Goal: Task Accomplishment & Management: Use online tool/utility

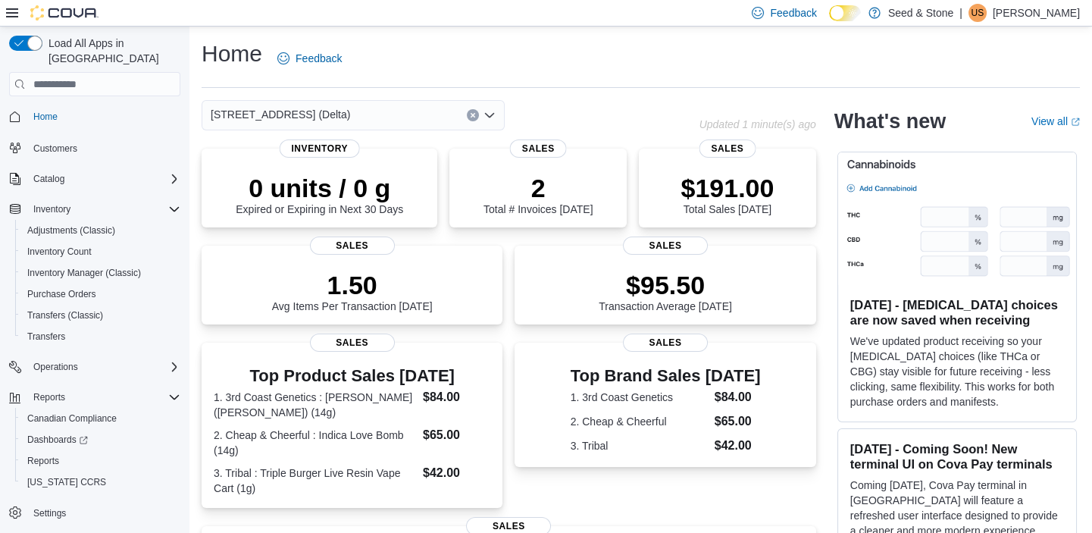
click at [420, 113] on div "[STREET_ADDRESS] (Delta)" at bounding box center [353, 115] width 303 height 30
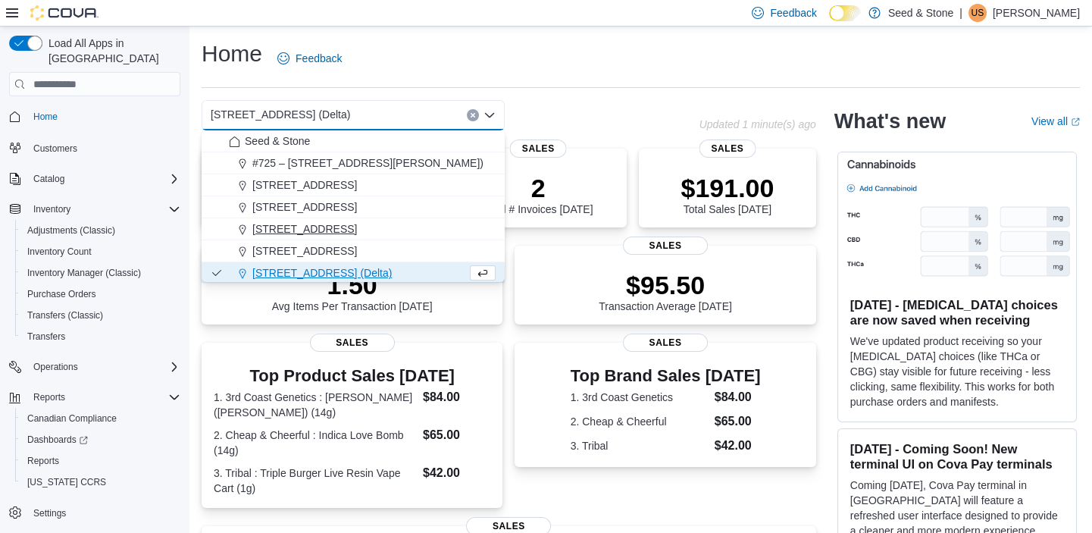
click at [357, 228] on span "512 Young Drive (Coquitlam)" at bounding box center [304, 228] width 105 height 15
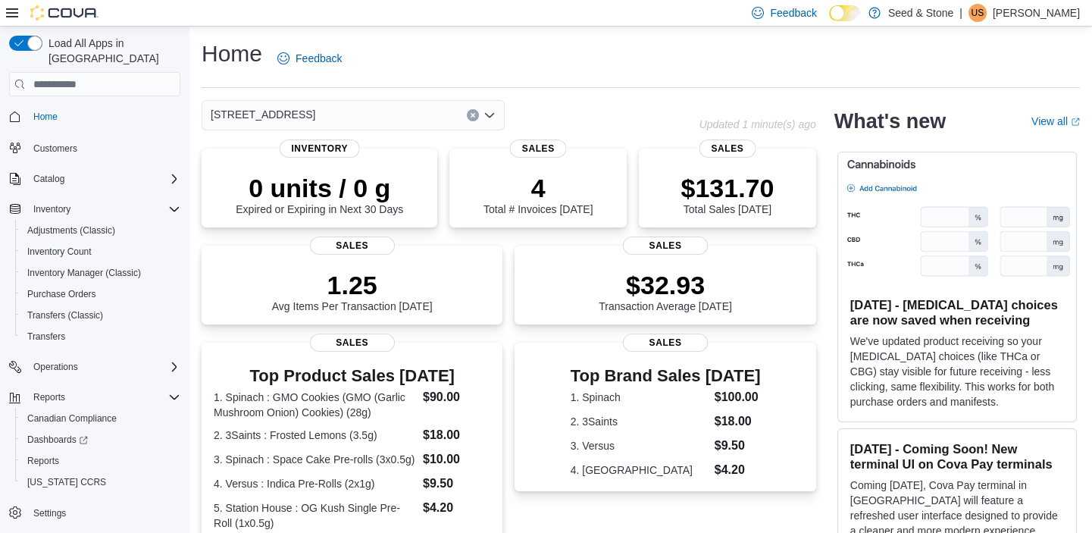
click at [379, 110] on div "512 Young Drive (Coquitlam) Combo box. Selected. 512 Young Drive (Coquitlam). P…" at bounding box center [353, 115] width 303 height 30
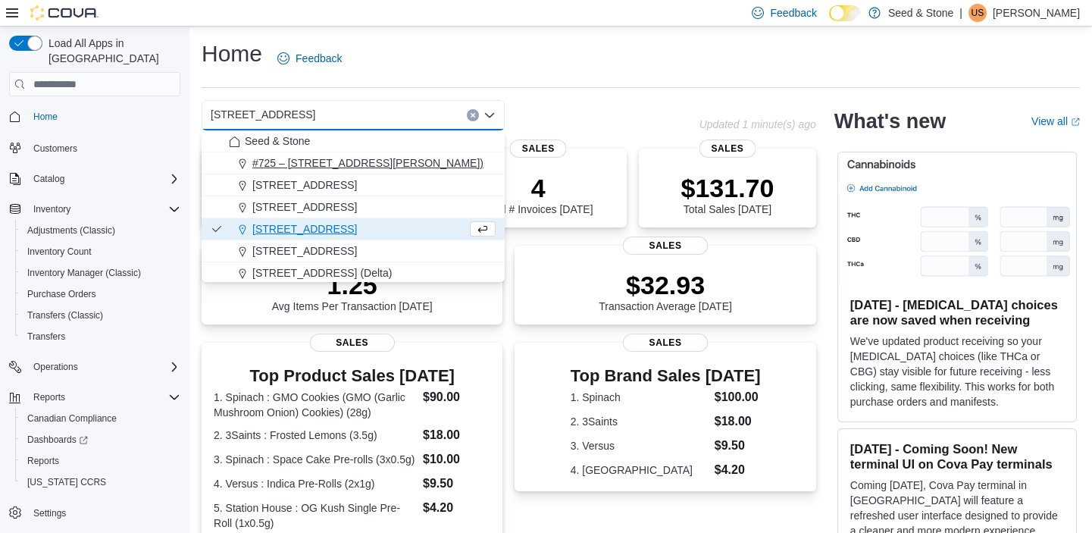
click at [398, 155] on span "#725 – 19800 Lougheed Hwy (Pitt Meadows)" at bounding box center [367, 162] width 231 height 15
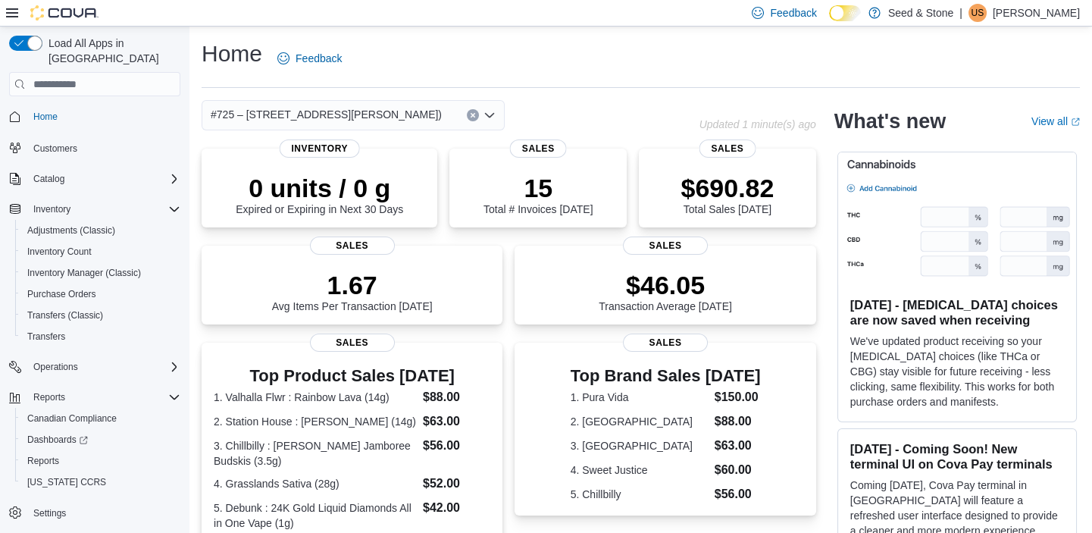
click at [361, 106] on span "#725 – 19800 Lougheed Hwy (Pitt Meadows)" at bounding box center [326, 114] width 231 height 18
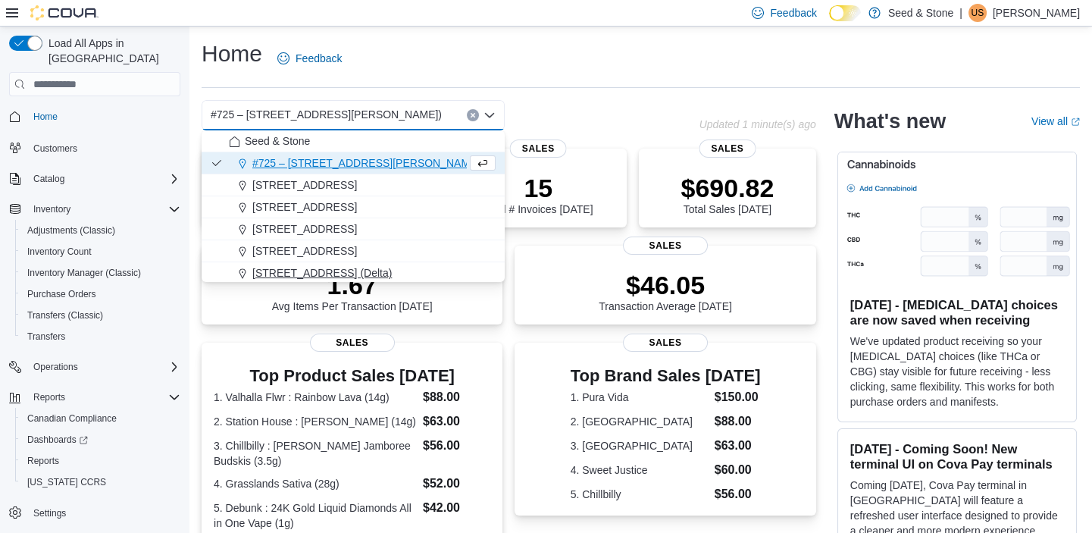
click at [344, 277] on span "[STREET_ADDRESS] (Delta)" at bounding box center [321, 272] width 139 height 15
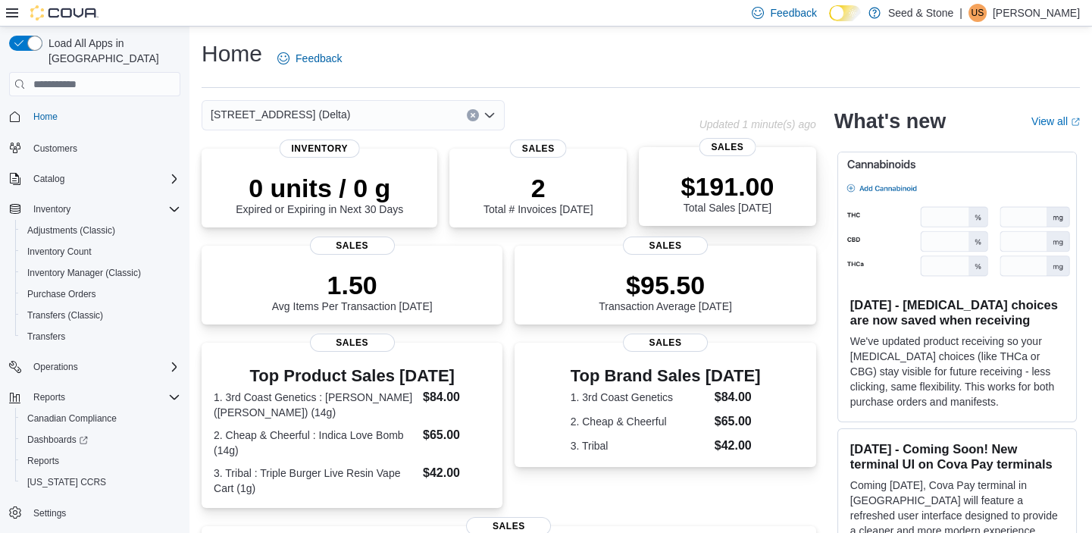
click at [719, 186] on p "$191.00" at bounding box center [726, 186] width 93 height 30
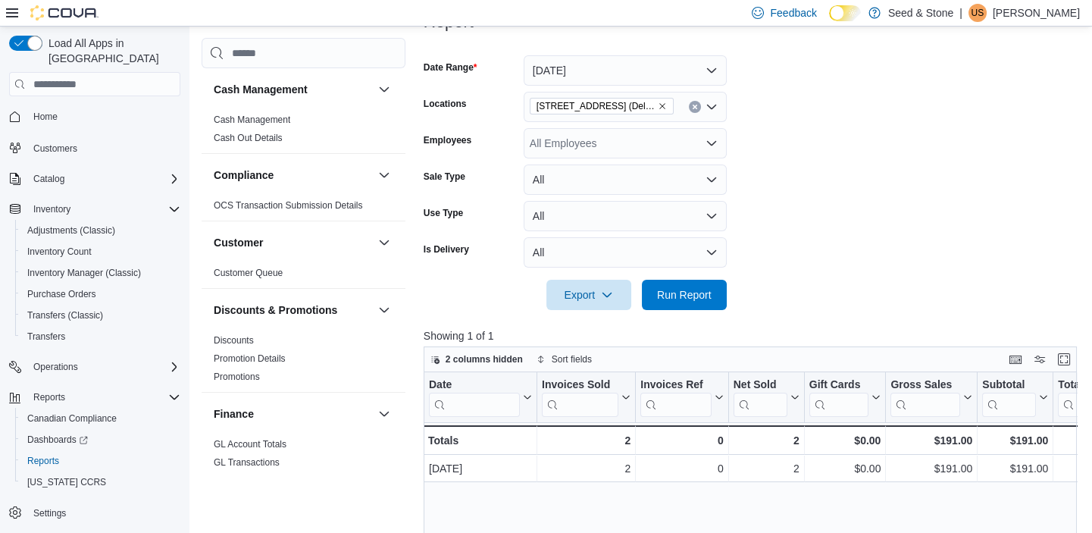
scroll to position [202, 0]
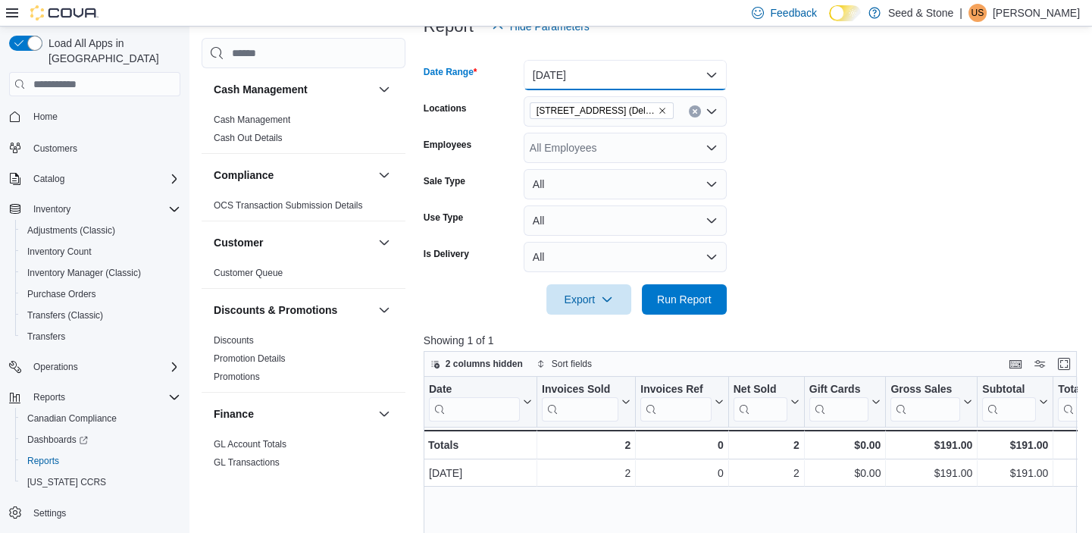
click at [635, 76] on button "[DATE]" at bounding box center [624, 75] width 203 height 30
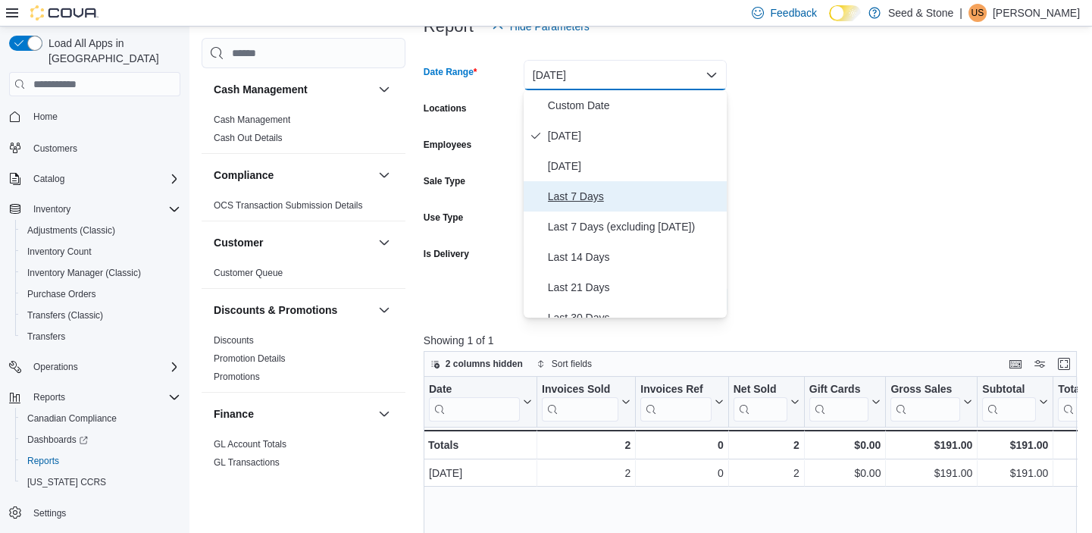
click at [588, 189] on span "Last 7 Days" at bounding box center [634, 196] width 173 height 18
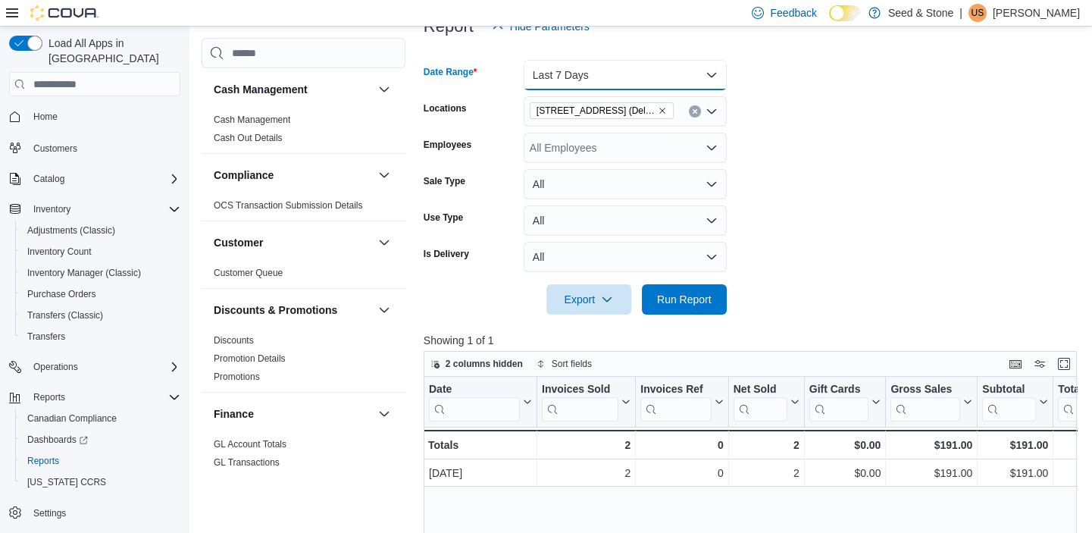
click at [608, 80] on button "Last 7 Days" at bounding box center [624, 75] width 203 height 30
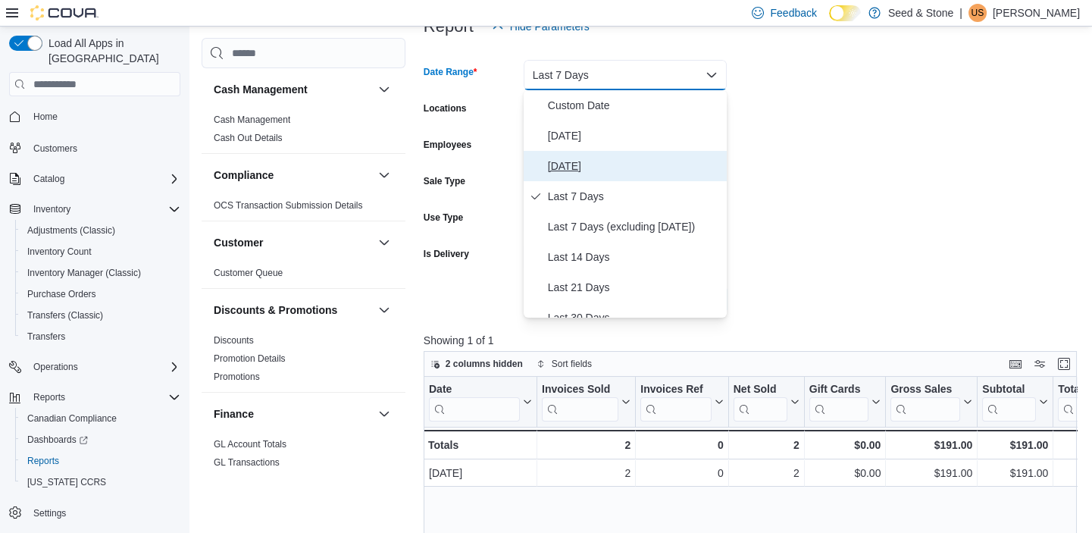
click at [584, 160] on span "Yesterday" at bounding box center [634, 166] width 173 height 18
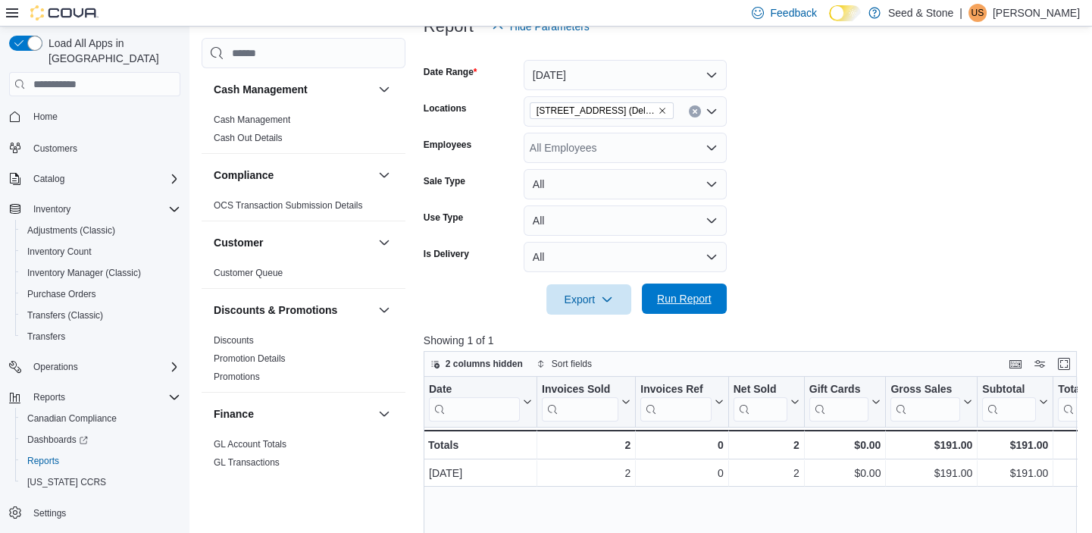
click at [678, 298] on span "Run Report" at bounding box center [684, 298] width 55 height 15
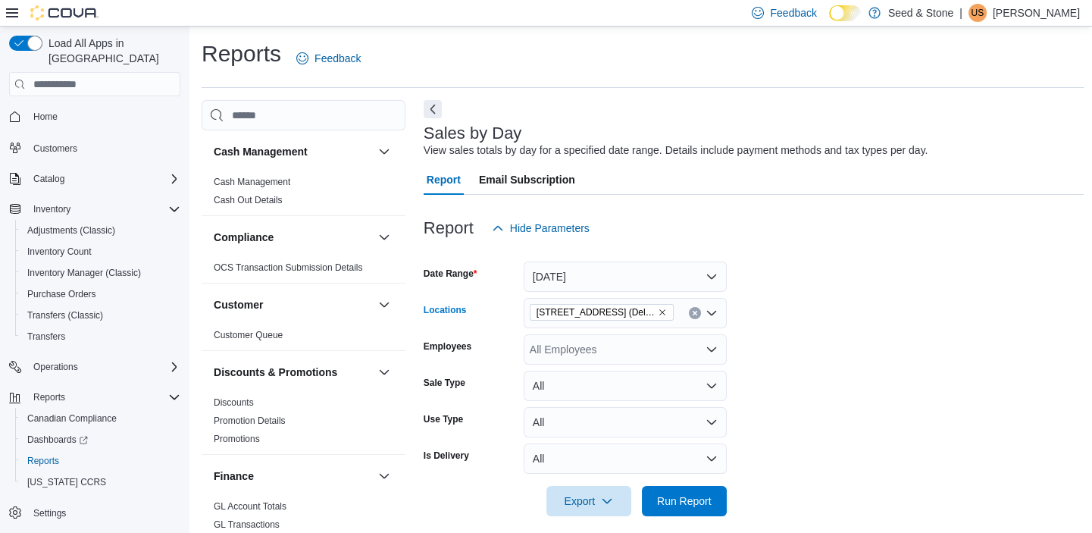
click at [696, 311] on icon "Clear input" at bounding box center [695, 313] width 6 height 6
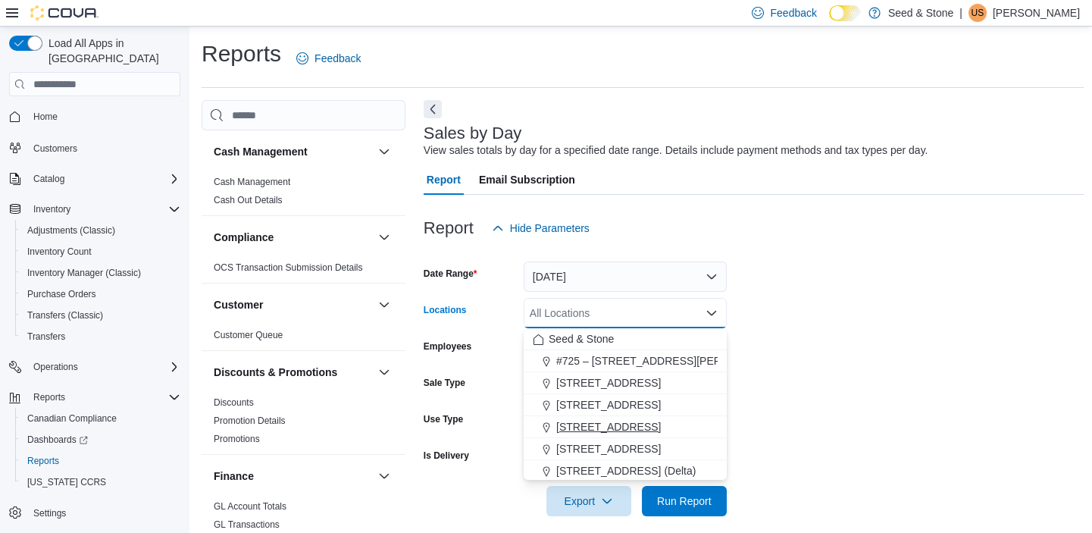
click at [661, 423] on span "512 Young Drive (Coquitlam)" at bounding box center [608, 426] width 105 height 15
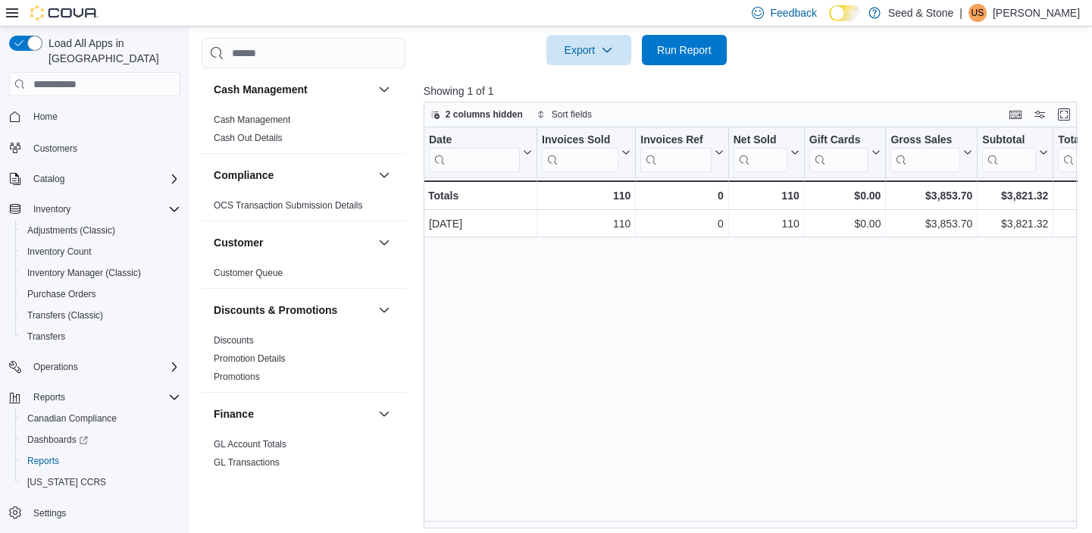
scroll to position [448, 0]
click at [689, 60] on span "Run Report" at bounding box center [684, 51] width 67 height 30
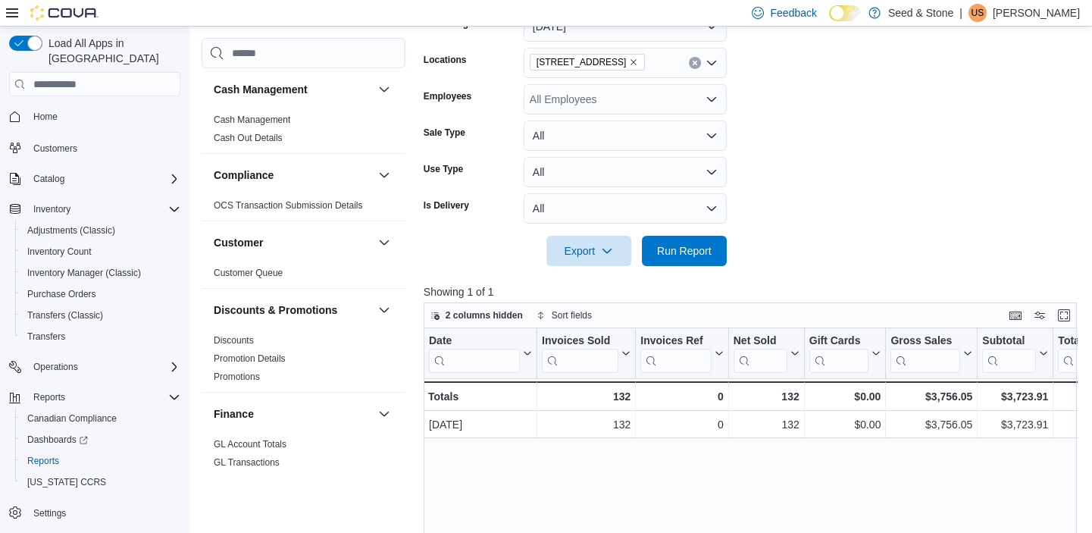
scroll to position [246, 0]
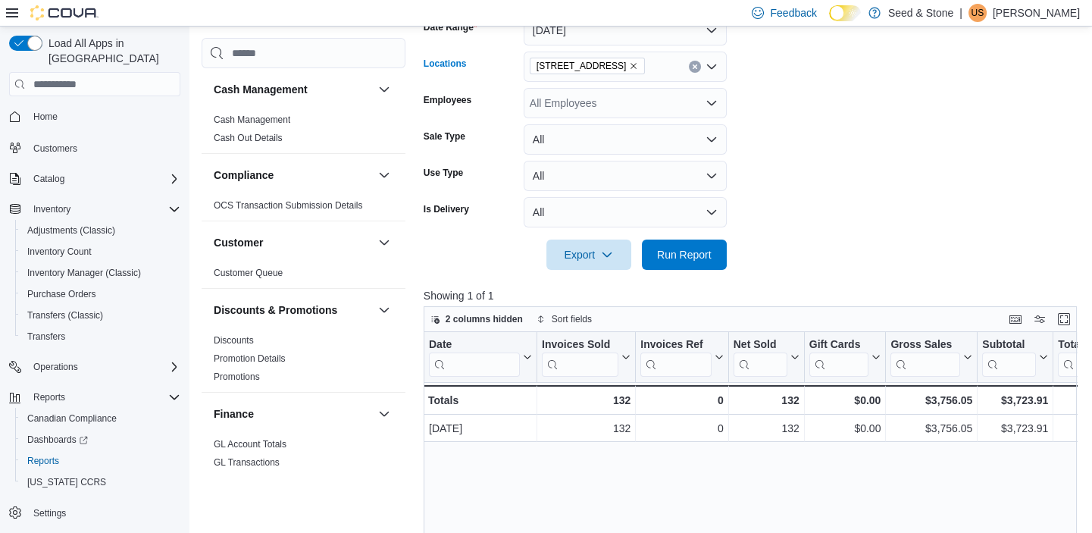
click at [699, 66] on button "Clear input" at bounding box center [695, 67] width 12 height 12
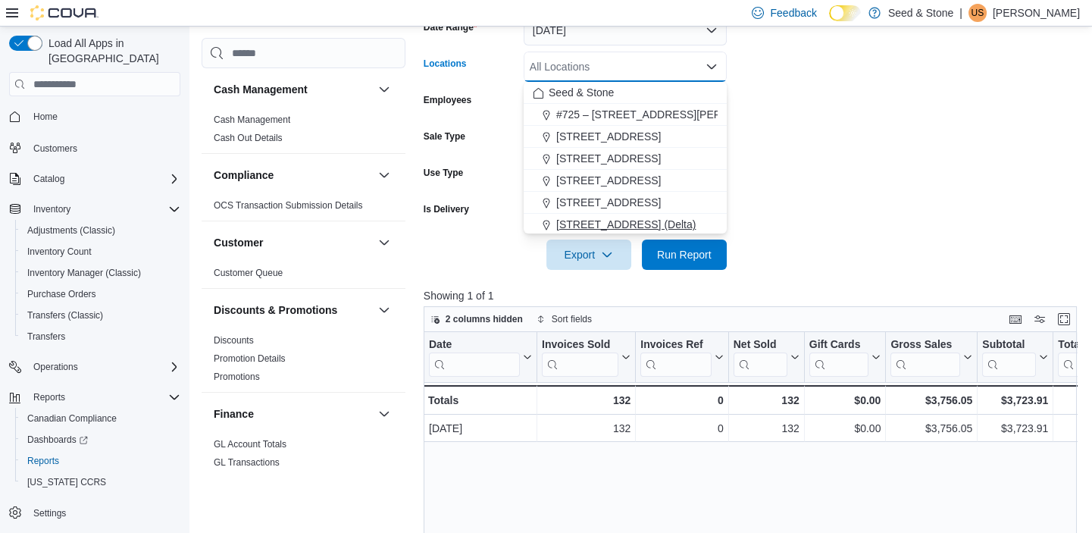
click at [663, 227] on span "[STREET_ADDRESS] (Delta)" at bounding box center [625, 224] width 139 height 15
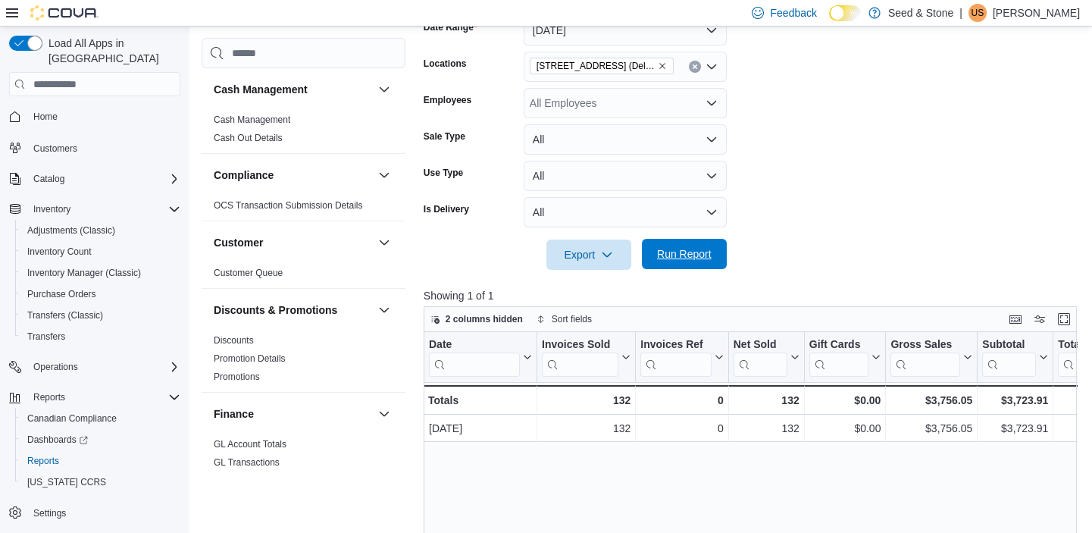
click at [680, 250] on span "Run Report" at bounding box center [684, 253] width 55 height 15
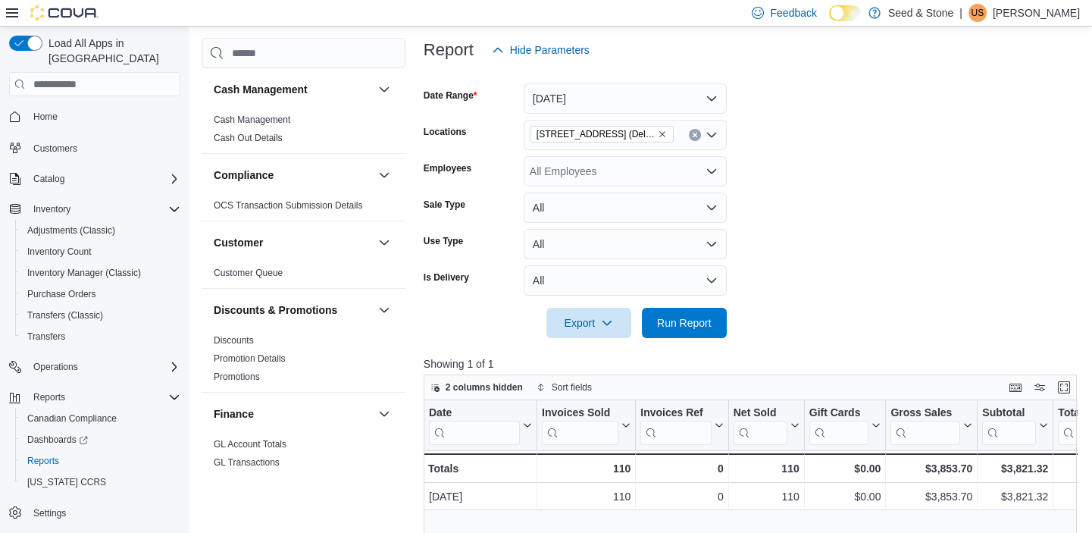
scroll to position [173, 0]
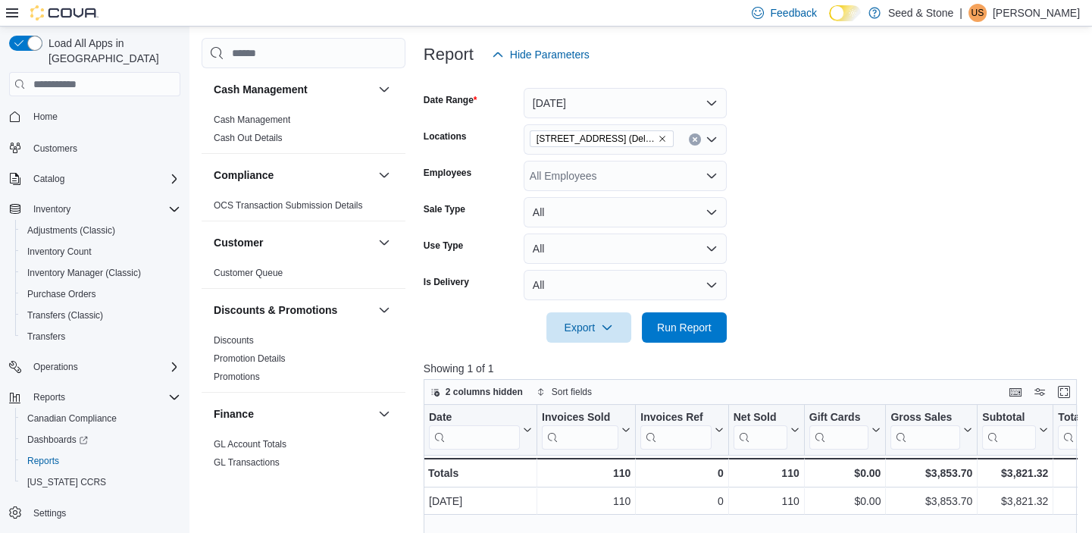
click at [696, 134] on button "Clear input" at bounding box center [695, 139] width 12 height 12
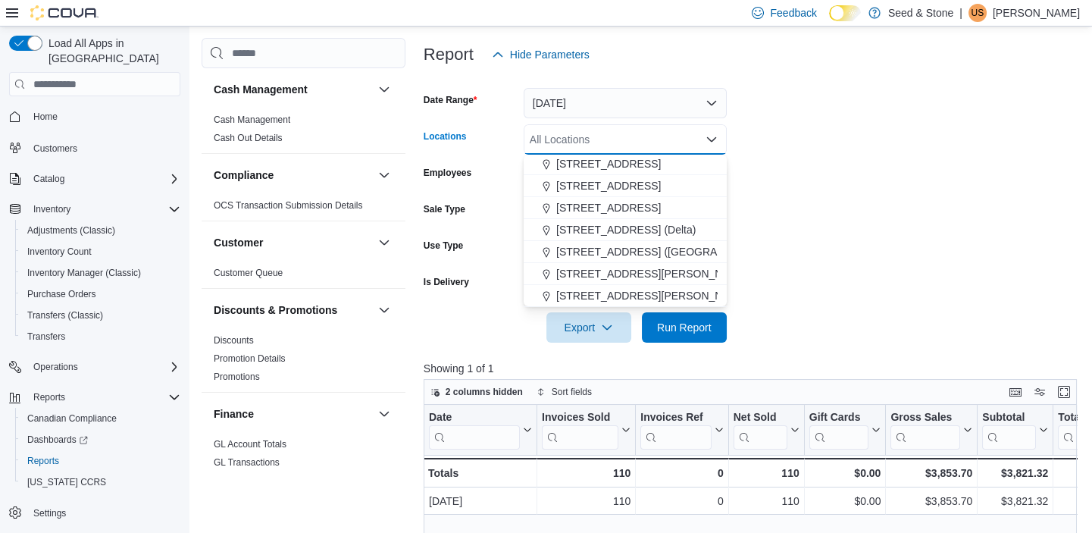
scroll to position [68, 0]
click at [661, 214] on button "590 Old Hope Princeton Way (Hope)" at bounding box center [624, 207] width 203 height 22
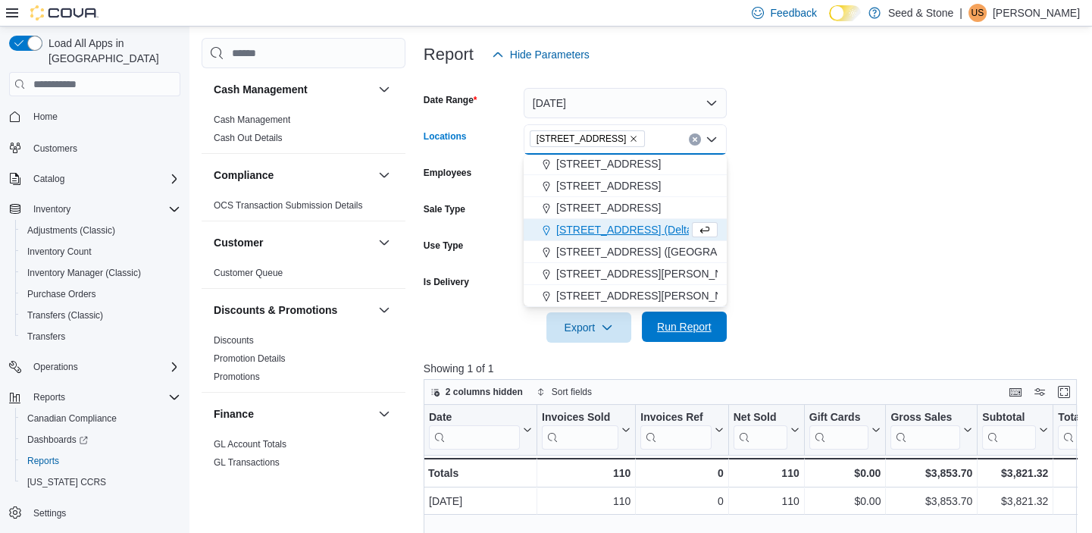
click at [689, 315] on span "Run Report" at bounding box center [684, 326] width 67 height 30
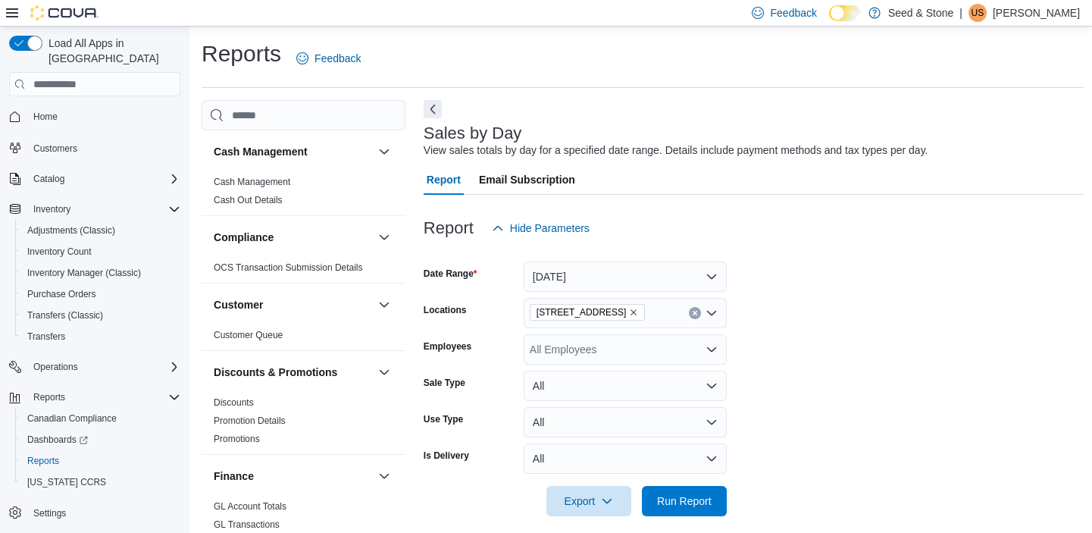
click at [64, 107] on span "Home" at bounding box center [103, 116] width 153 height 19
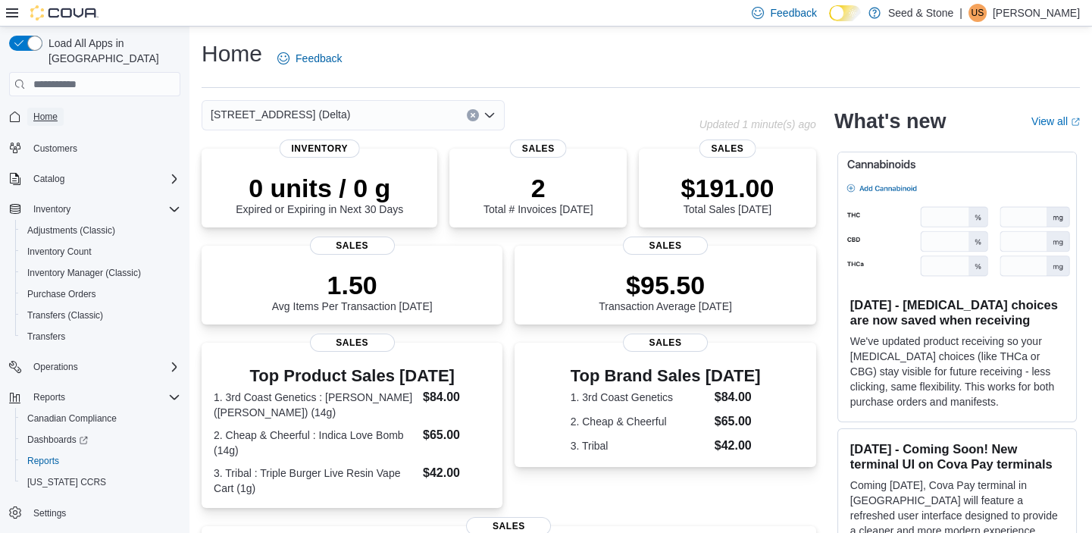
click at [53, 111] on span "Home" at bounding box center [45, 117] width 24 height 12
click at [448, 61] on div "Home Feedback" at bounding box center [641, 58] width 878 height 39
